Goal: Task Accomplishment & Management: Manage account settings

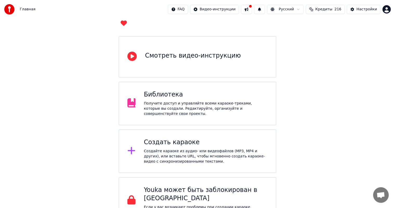
click at [205, 104] on div "Получите доступ и управляйте всеми караоке-треками, которые вы создали. Редакти…" at bounding box center [206, 109] width 124 height 16
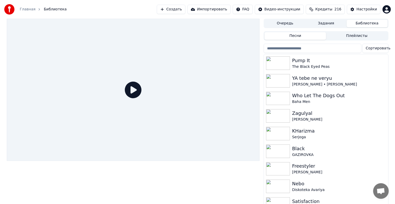
click at [320, 24] on button "Задания" at bounding box center [325, 24] width 41 height 8
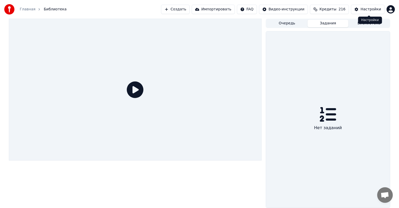
click at [370, 8] on div "Настройки" at bounding box center [371, 9] width 21 height 5
